Goal: Information Seeking & Learning: Understand process/instructions

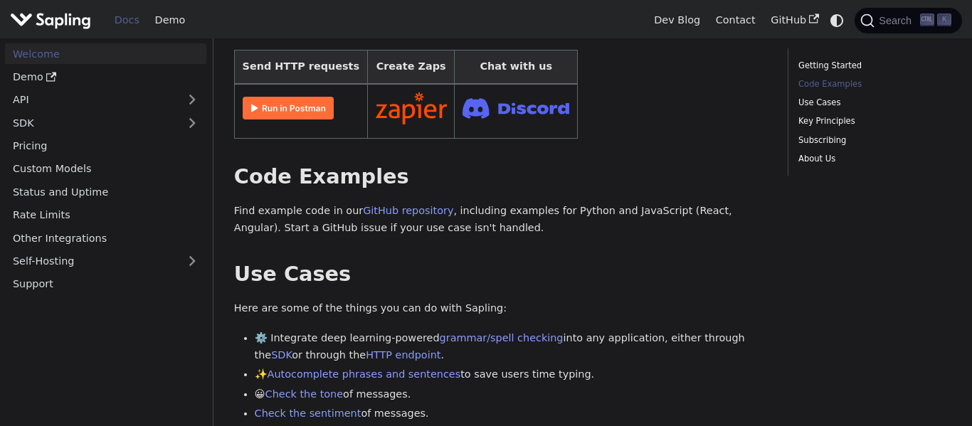
scroll to position [373, 0]
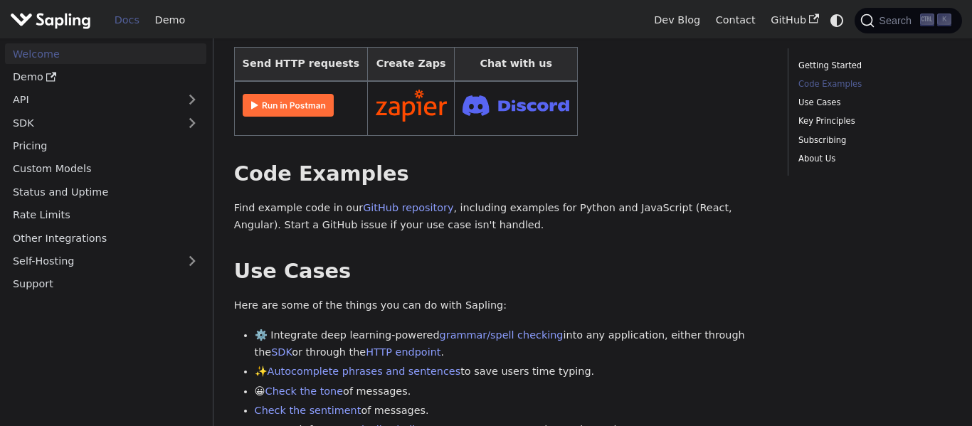
click at [624, 80] on table "Send HTTP requests Create Zaps Chat with us" at bounding box center [500, 91] width 533 height 88
